Goal: Task Accomplishment & Management: Manage account settings

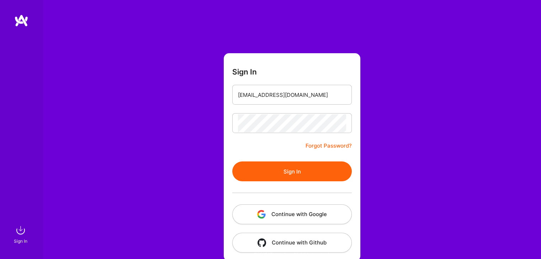
type input "[EMAIL_ADDRESS][DOMAIN_NAME]"
click at [388, 138] on div "Sign In [EMAIL_ADDRESS][DOMAIN_NAME] Forgot Password? Sign In Continue with Goo…" at bounding box center [292, 133] width 498 height 267
click at [345, 146] on link "Forgot Password?" at bounding box center [328, 146] width 46 height 9
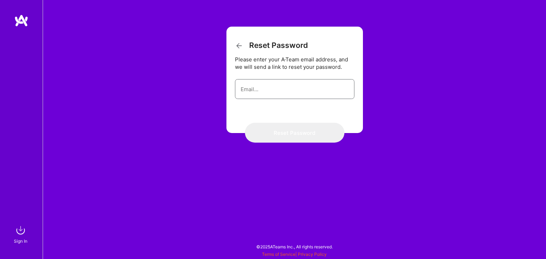
click at [302, 92] on input "email" at bounding box center [295, 89] width 108 height 18
paste input "[EMAIL_ADDRESS][DOMAIN_NAME]"
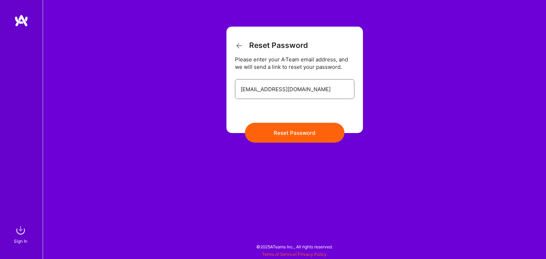
type input "[EMAIL_ADDRESS][DOMAIN_NAME]"
click at [270, 134] on button "Reset Password" at bounding box center [295, 133] width 100 height 20
click at [296, 132] on button "Reset Password" at bounding box center [295, 133] width 100 height 20
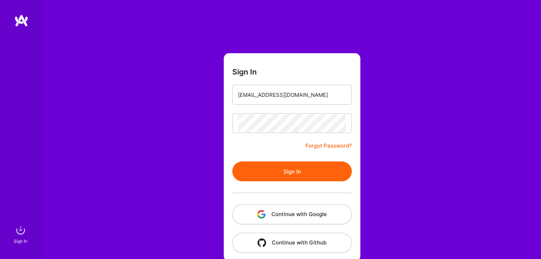
click at [306, 168] on button "Sign In" at bounding box center [291, 172] width 119 height 20
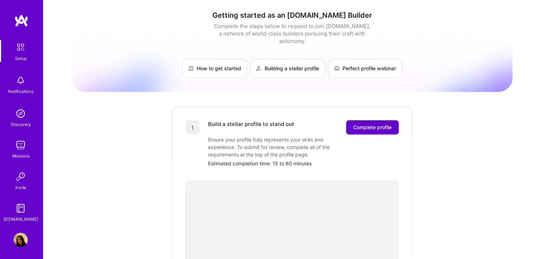
click at [379, 124] on button "Complete profile" at bounding box center [372, 127] width 53 height 14
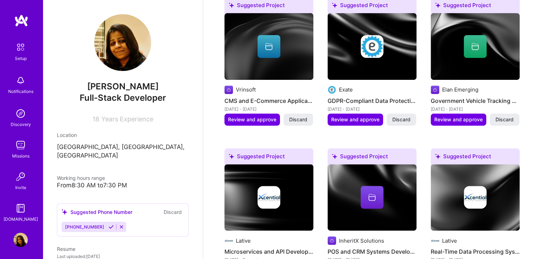
scroll to position [320, 0]
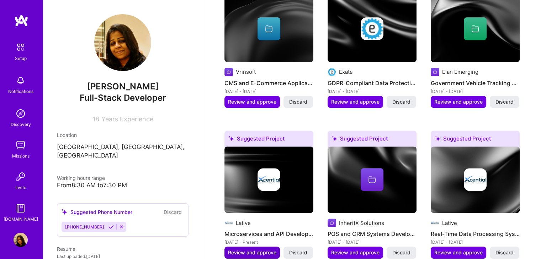
click at [271, 249] on span "Review and approve" at bounding box center [252, 252] width 48 height 7
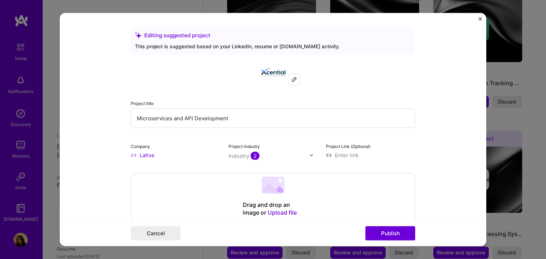
click at [479, 17] on img "Close" at bounding box center [480, 19] width 4 height 4
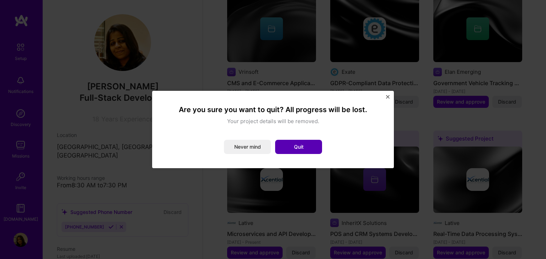
click at [299, 151] on button "Quit" at bounding box center [298, 147] width 47 height 14
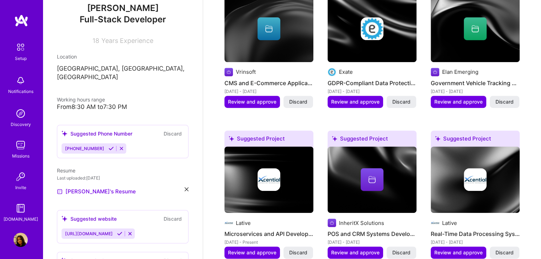
scroll to position [178, 0]
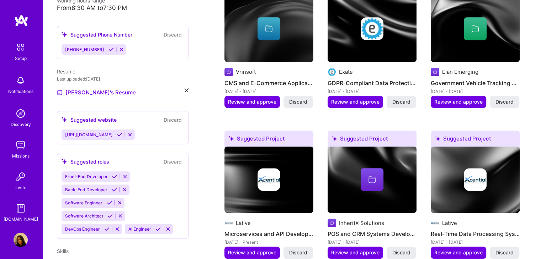
click at [184, 88] on icon at bounding box center [186, 90] width 4 height 4
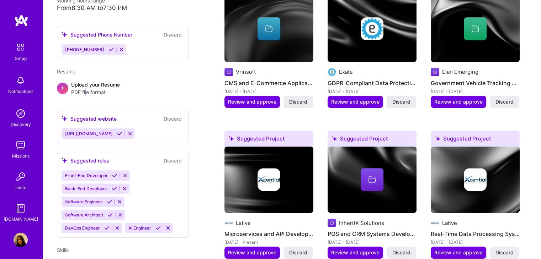
click at [87, 88] on span "PDF file format" at bounding box center [95, 91] width 49 height 7
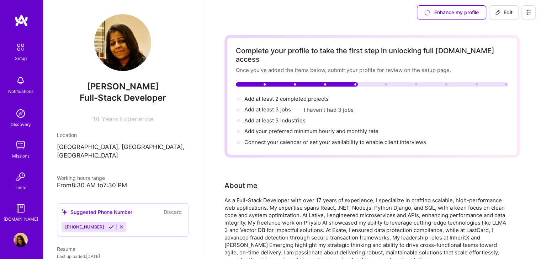
scroll to position [0, 0]
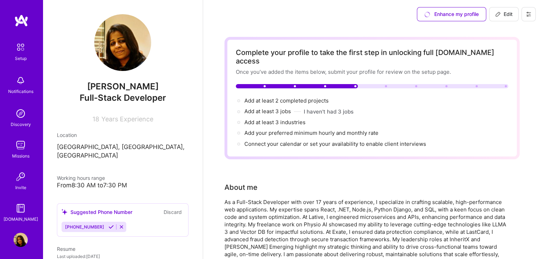
click at [10, 118] on link "Discovery" at bounding box center [21, 118] width 44 height 22
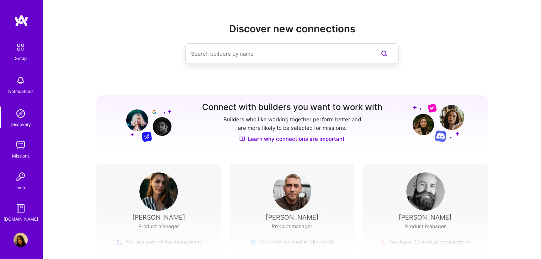
click at [15, 149] on img at bounding box center [21, 145] width 14 height 14
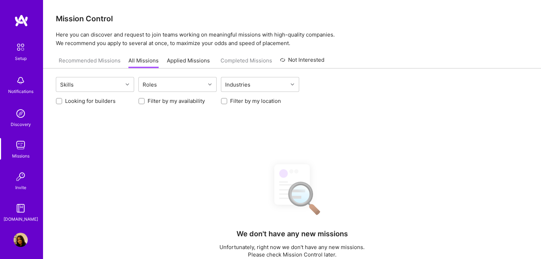
click at [14, 182] on img at bounding box center [21, 177] width 14 height 14
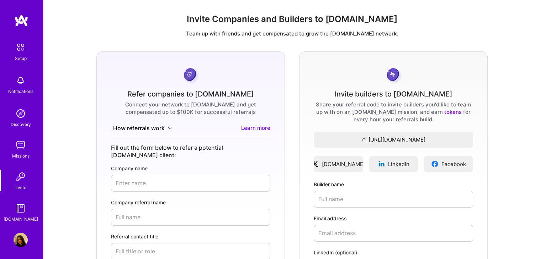
click at [15, 206] on img at bounding box center [21, 209] width 14 height 14
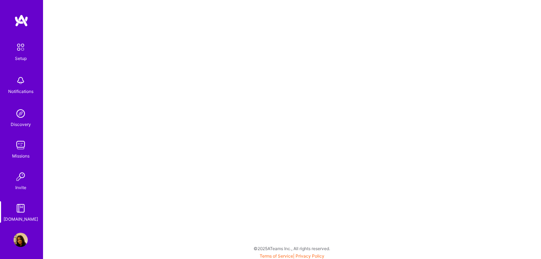
click at [17, 54] on img at bounding box center [20, 47] width 15 height 15
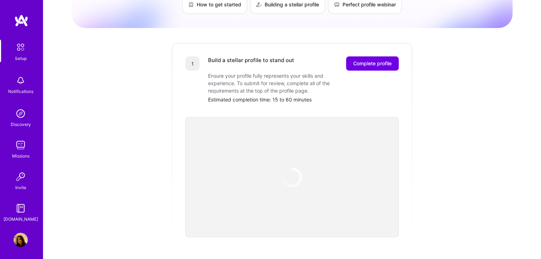
scroll to position [71, 0]
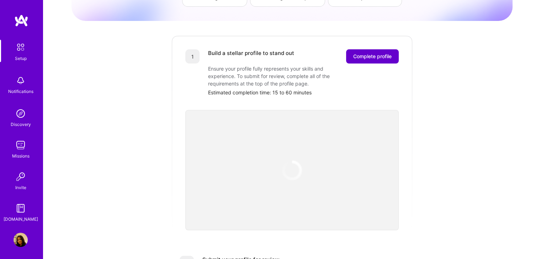
click at [358, 53] on span "Complete profile" at bounding box center [372, 56] width 38 height 7
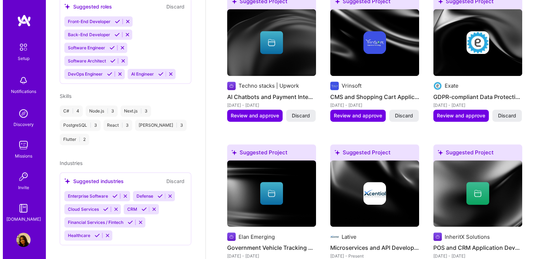
scroll to position [320, 0]
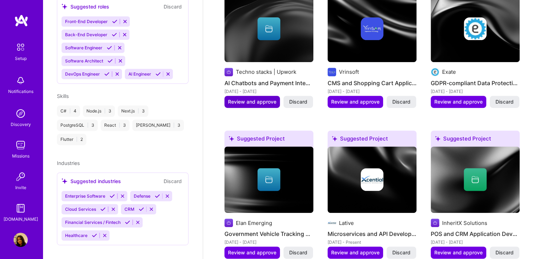
click at [257, 98] on span "Review and approve" at bounding box center [252, 101] width 48 height 7
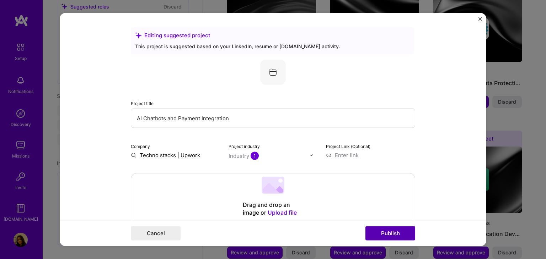
click at [394, 229] on button "Publish" at bounding box center [390, 234] width 50 height 14
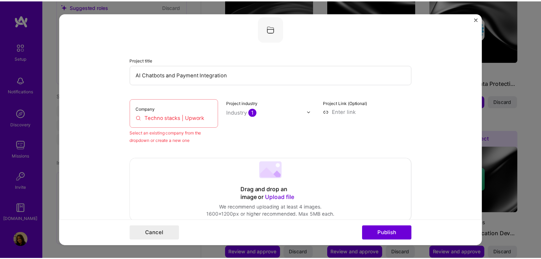
scroll to position [47, 0]
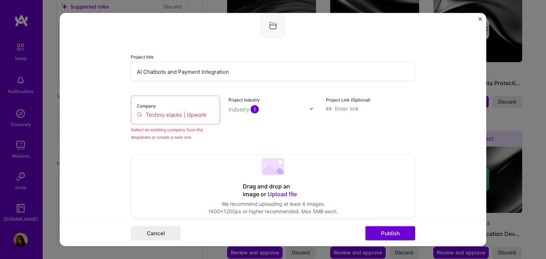
click at [170, 114] on input "Techno stacks | Upwork" at bounding box center [175, 114] width 77 height 7
click at [200, 113] on input "Techno stacks | Upwork" at bounding box center [175, 114] width 77 height 7
click at [481, 21] on button "Close" at bounding box center [480, 20] width 4 height 7
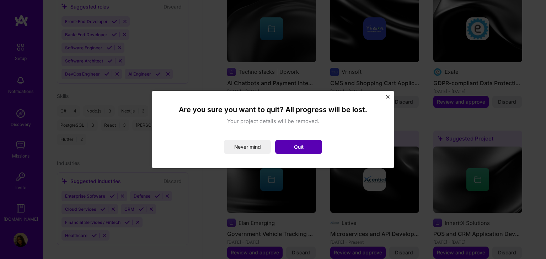
click at [302, 150] on button "Quit" at bounding box center [298, 147] width 47 height 14
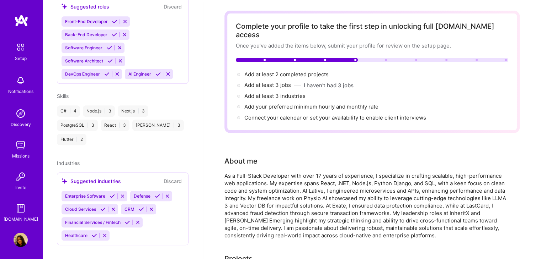
scroll to position [0, 0]
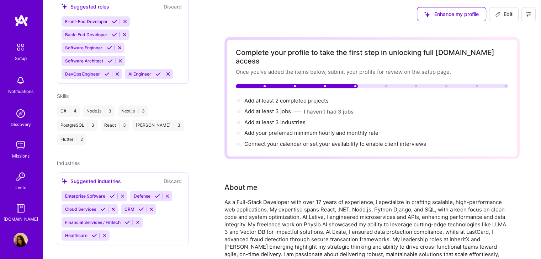
click at [18, 210] on img at bounding box center [21, 209] width 14 height 14
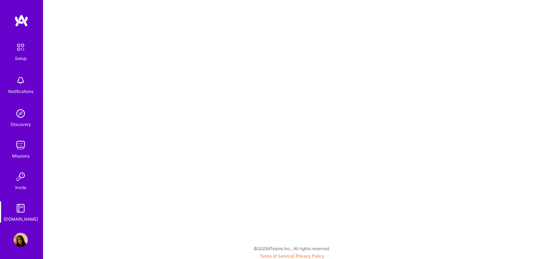
click at [23, 53] on img at bounding box center [20, 47] width 15 height 15
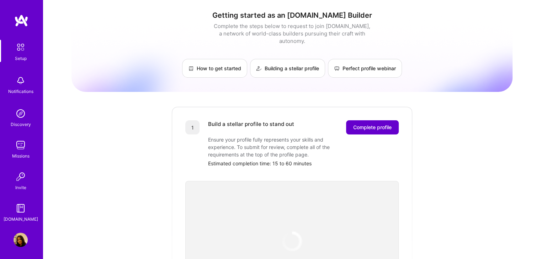
click at [356, 124] on span "Complete profile" at bounding box center [372, 127] width 38 height 7
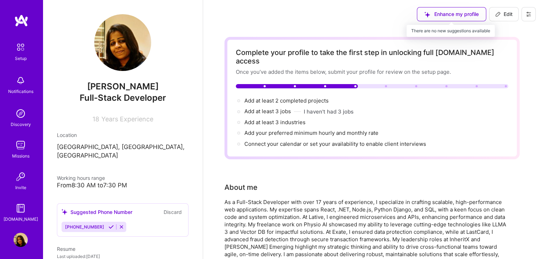
click at [428, 15] on div "Enhance my profile" at bounding box center [451, 14] width 69 height 14
click at [461, 14] on div "Enhance my profile" at bounding box center [451, 14] width 69 height 14
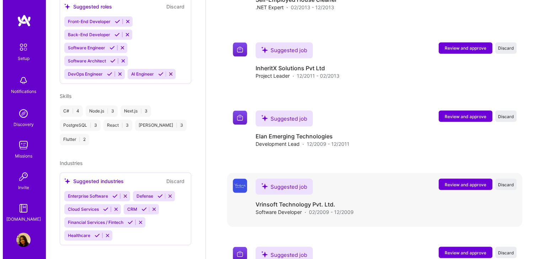
scroll to position [1325, 0]
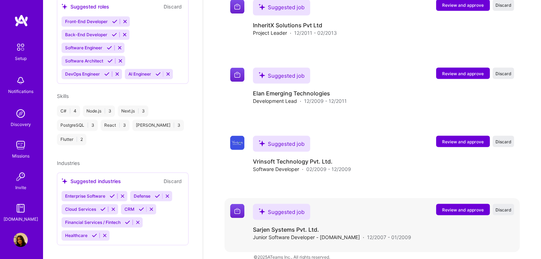
click at [447, 207] on span "Review and approve" at bounding box center [463, 210] width 42 height 6
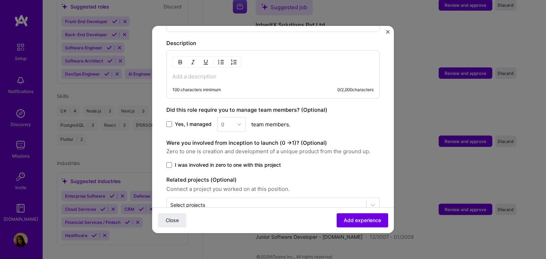
scroll to position [306, 0]
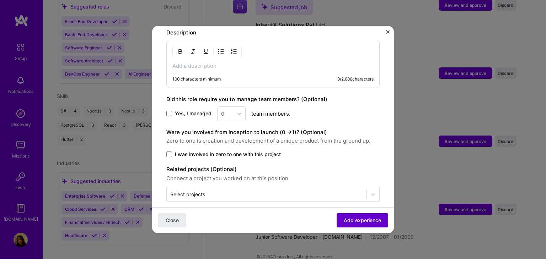
click at [347, 220] on span "Add experience" at bounding box center [362, 220] width 37 height 7
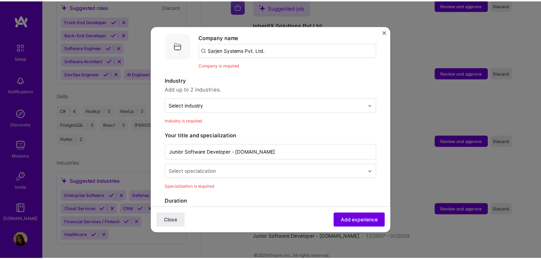
scroll to position [71, 0]
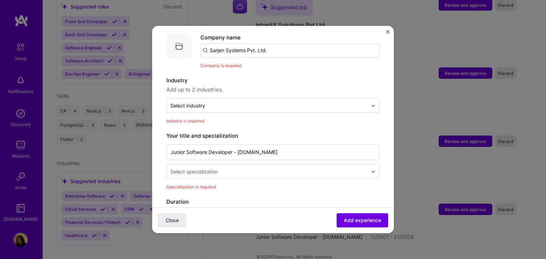
click at [388, 33] on img "Close" at bounding box center [388, 32] width 4 height 4
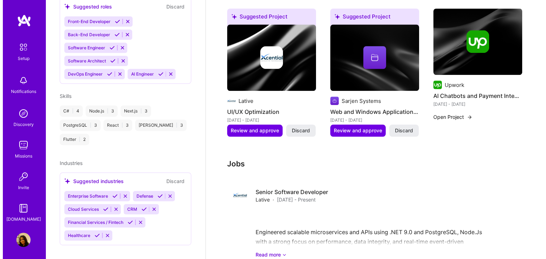
scroll to position [757, 0]
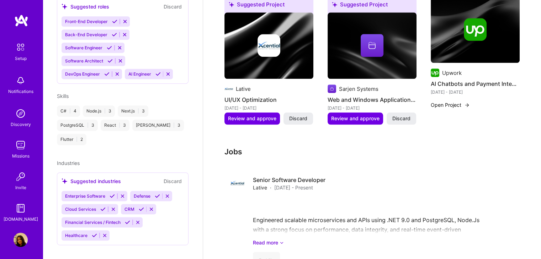
click at [267, 45] on img at bounding box center [268, 45] width 23 height 23
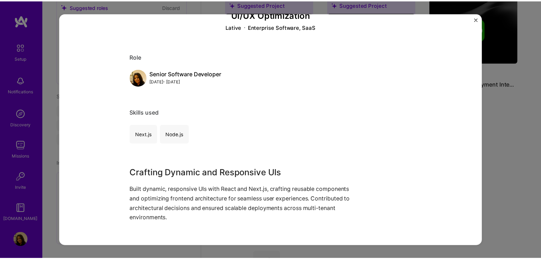
scroll to position [43, 0]
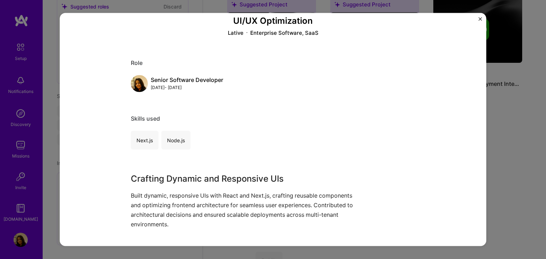
click at [479, 20] on img "Close" at bounding box center [480, 19] width 4 height 4
